Goal: Navigation & Orientation: Find specific page/section

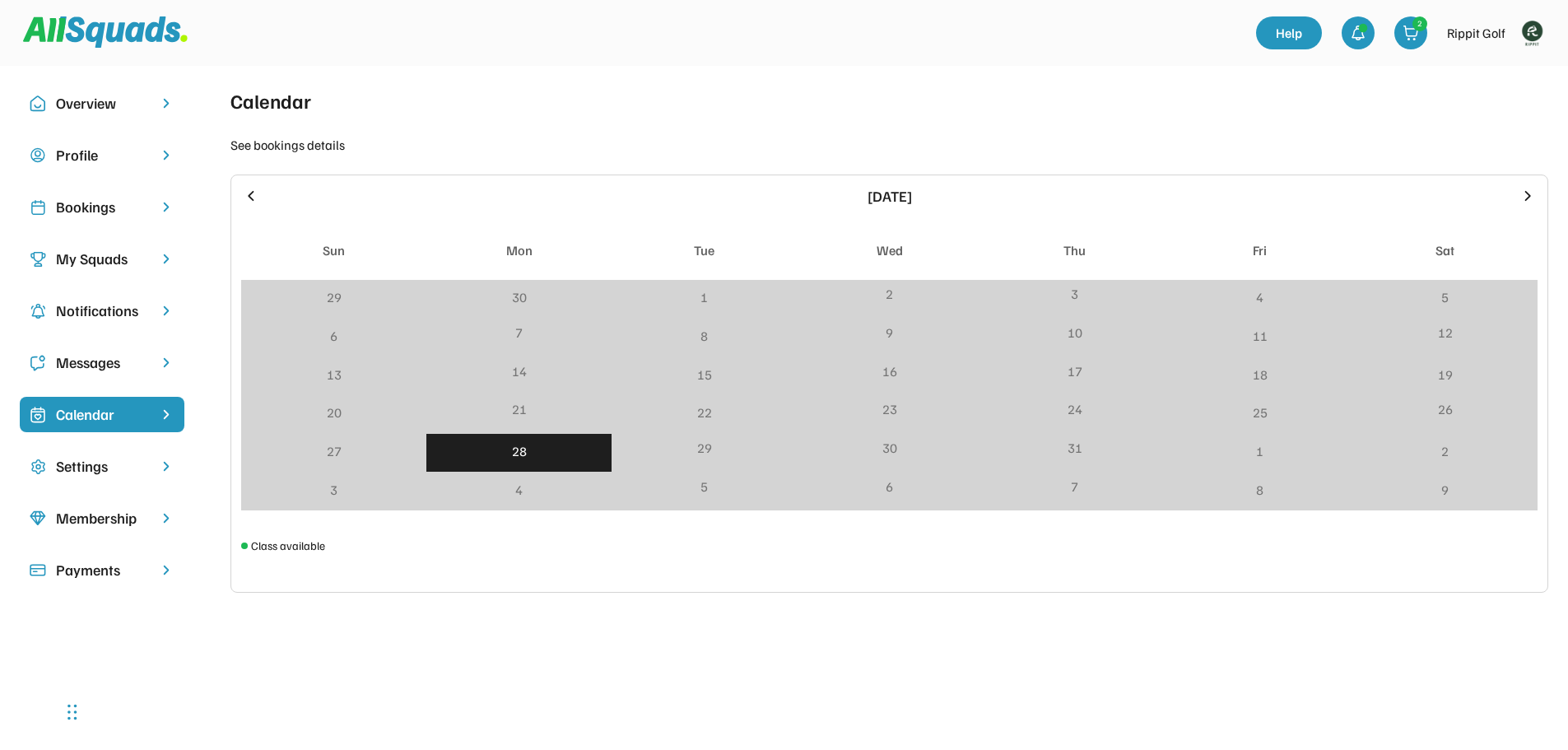
click at [71, 212] on div "Bookings" at bounding box center [102, 207] width 92 height 23
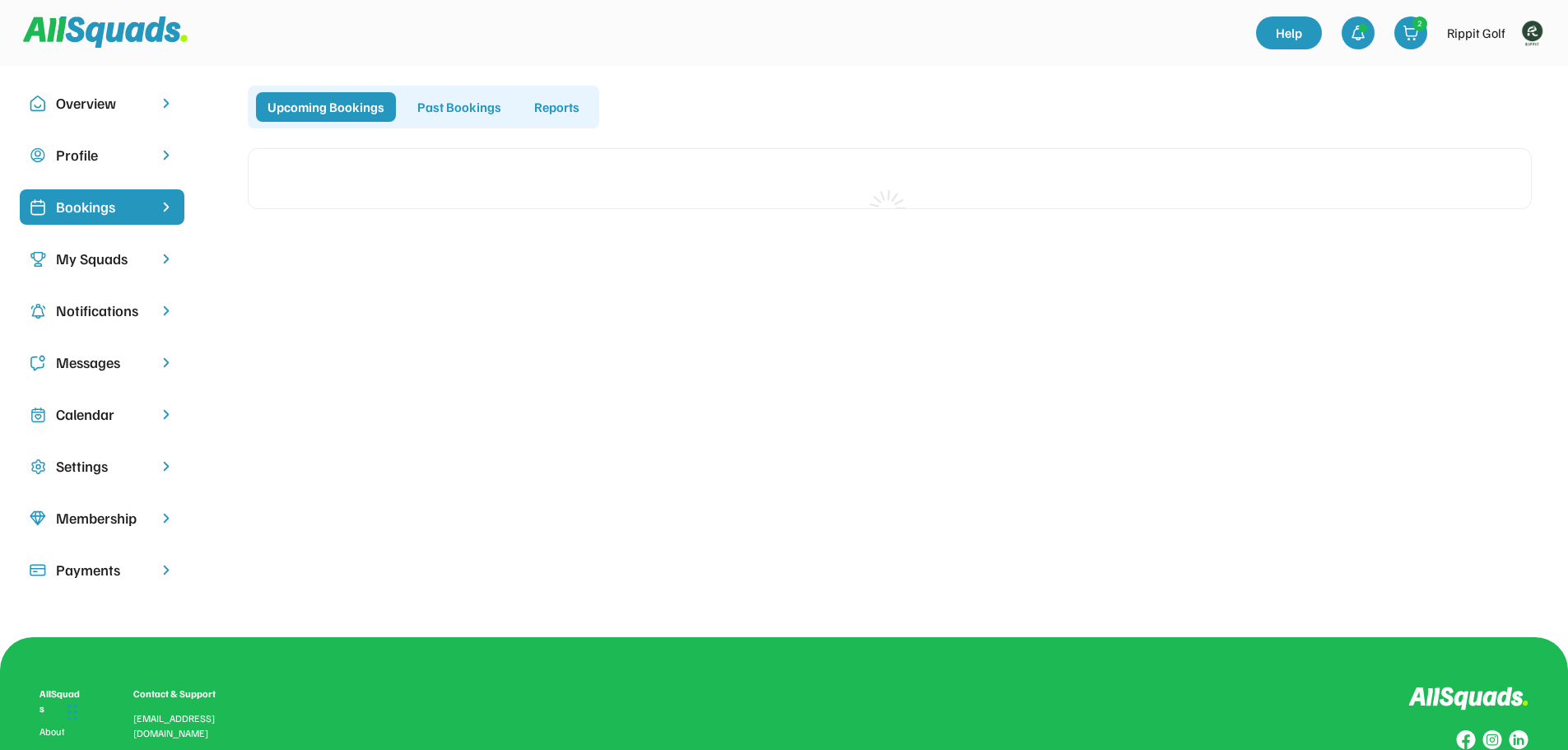
click at [1534, 29] on img at bounding box center [1531, 32] width 33 height 33
click at [1497, 72] on link "Profile" at bounding box center [1509, 72] width 97 height 33
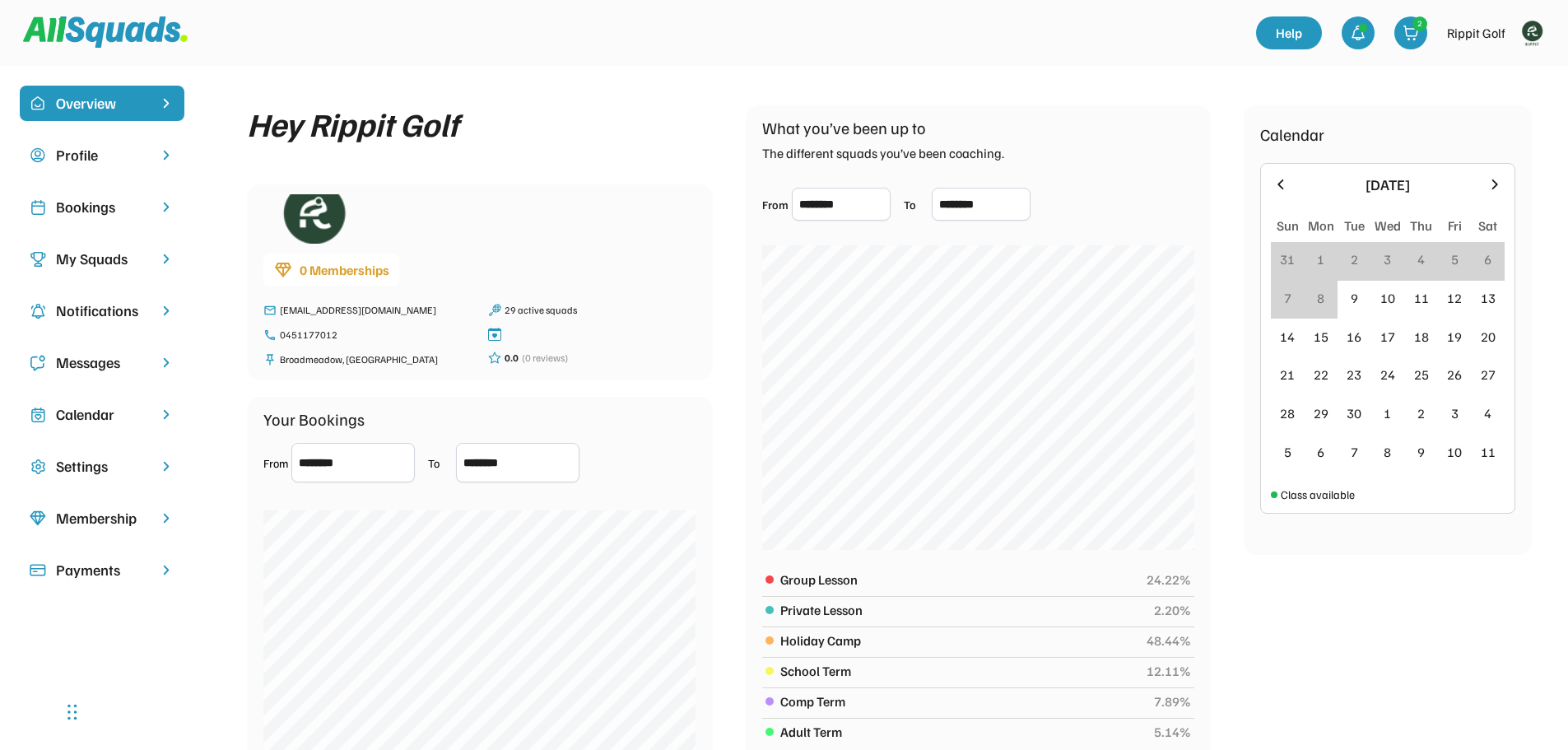
click at [87, 210] on div "Bookings" at bounding box center [102, 207] width 92 height 23
